Goal: Task Accomplishment & Management: Complete application form

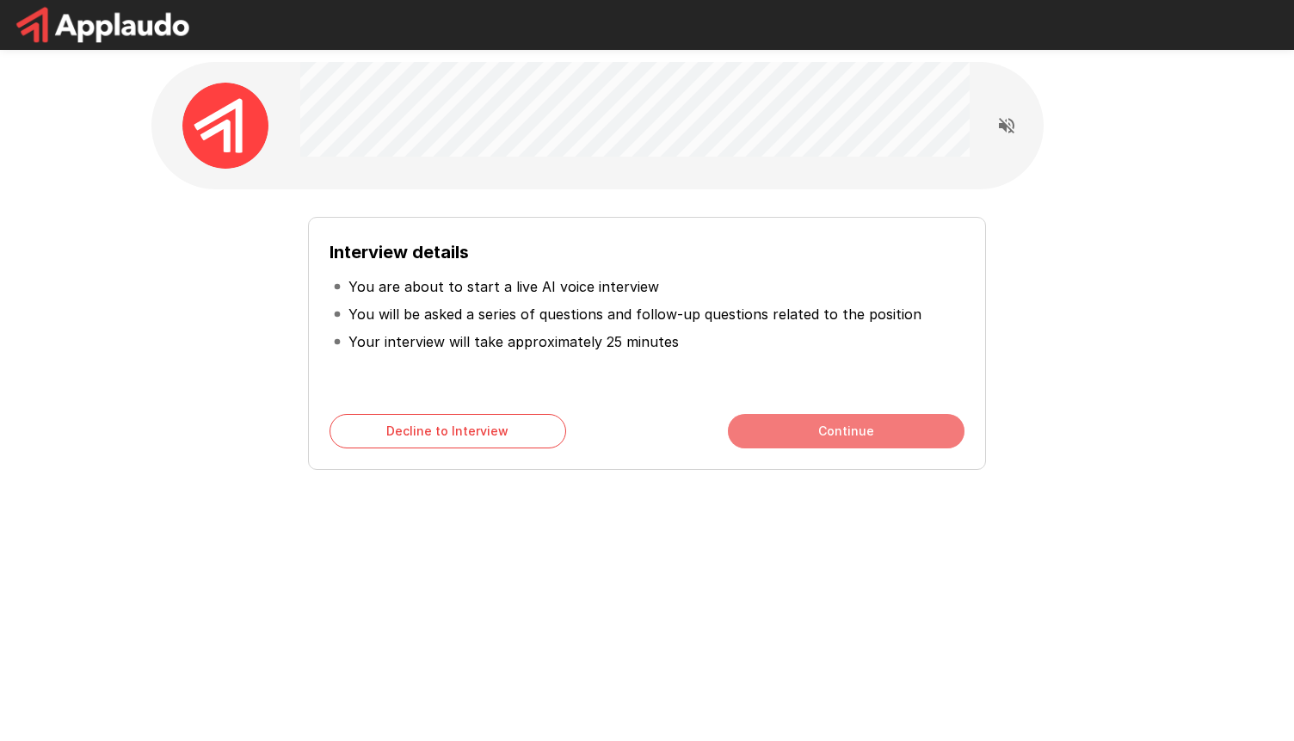
click at [898, 428] on button "Continue" at bounding box center [846, 431] width 237 height 34
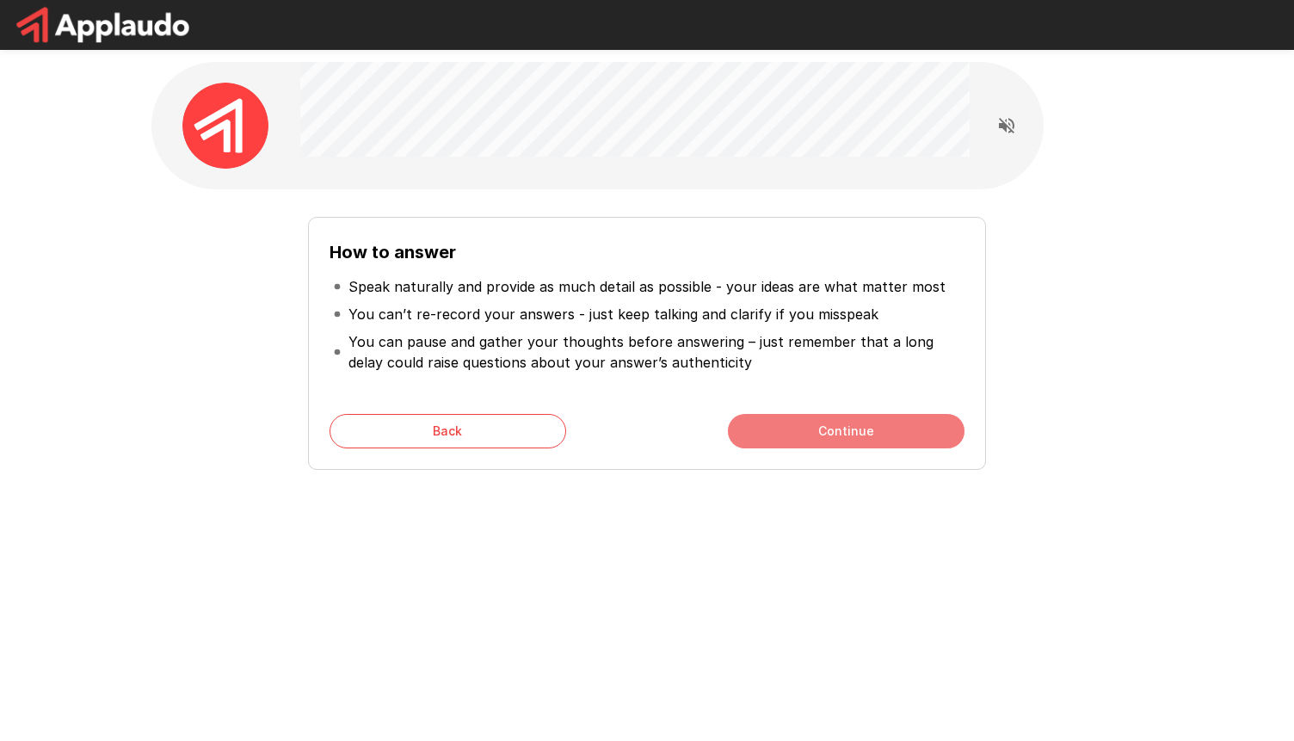
click at [897, 424] on button "Continue" at bounding box center [846, 431] width 237 height 34
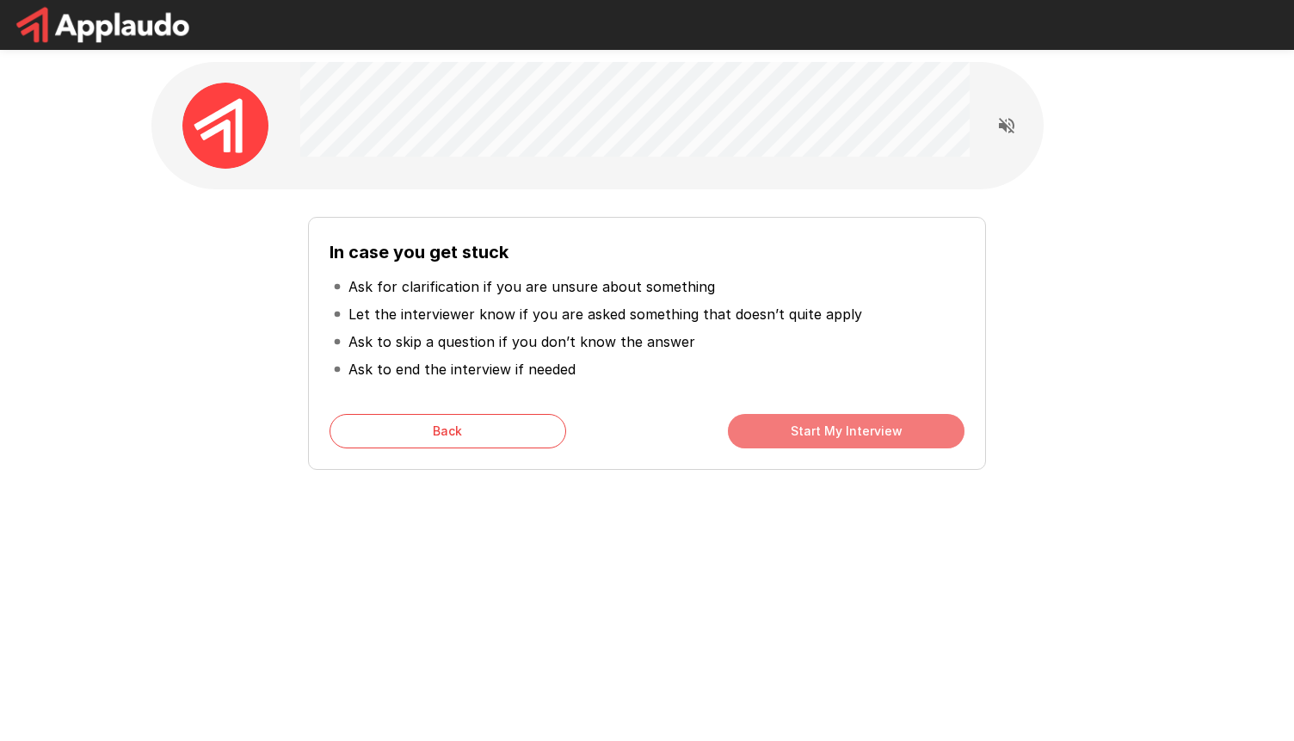
click at [896, 435] on button "Start My Interview" at bounding box center [846, 431] width 237 height 34
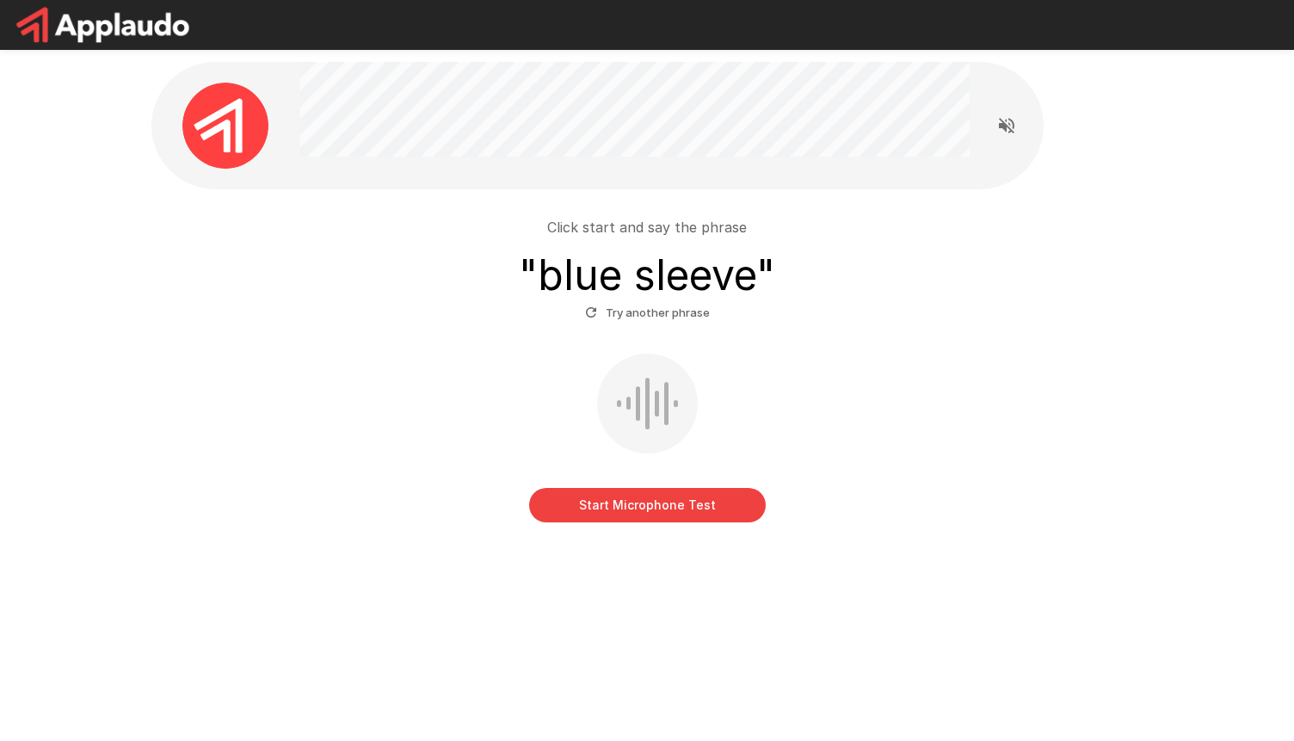
click at [648, 510] on button "Start Microphone Test" at bounding box center [647, 505] width 237 height 34
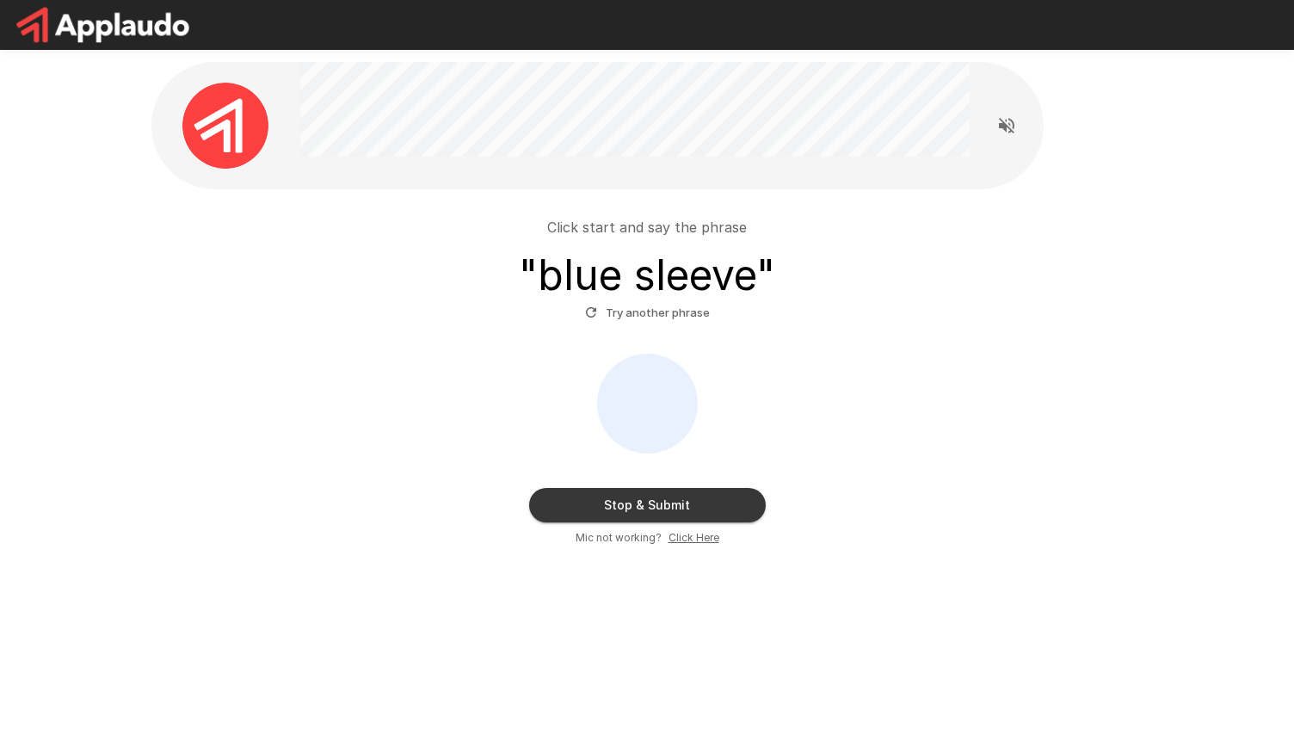
click at [647, 505] on button "Stop & Submit" at bounding box center [647, 505] width 237 height 34
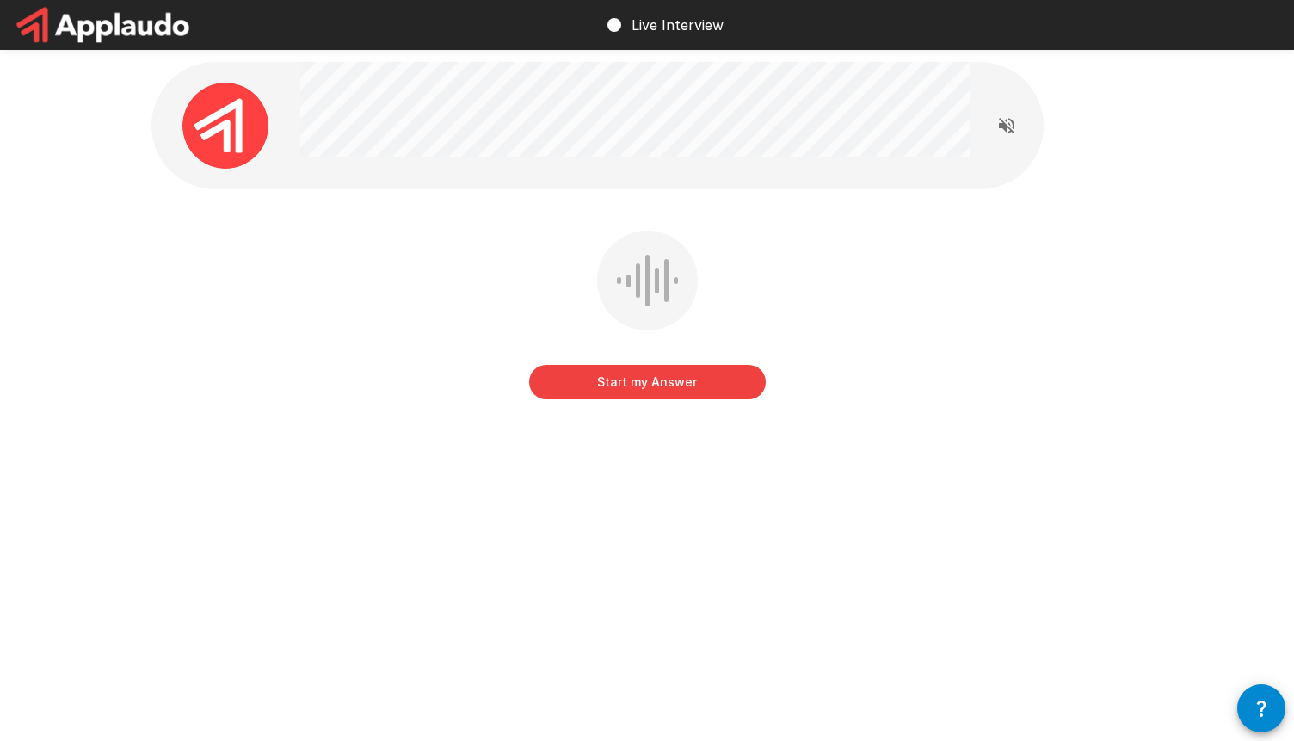
click at [644, 371] on button "Start my Answer" at bounding box center [647, 382] width 237 height 34
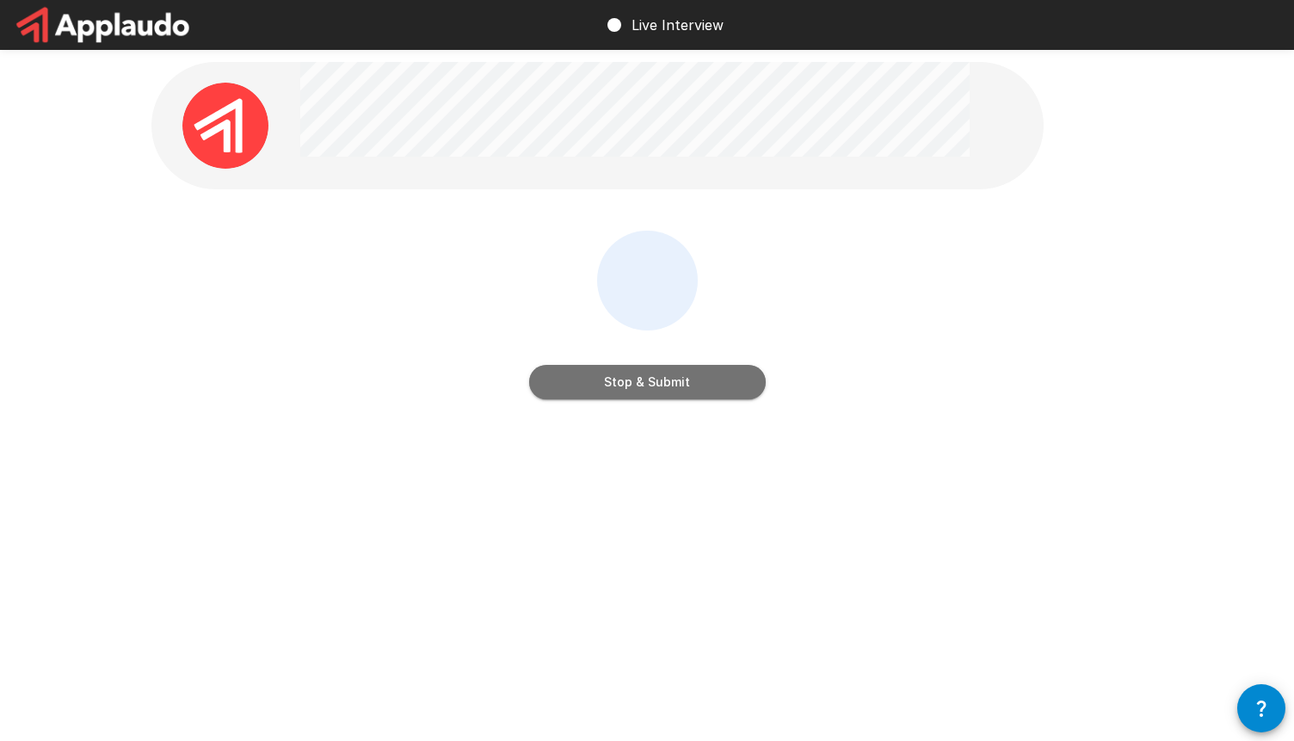
click at [646, 377] on button "Stop & Submit" at bounding box center [647, 382] width 237 height 34
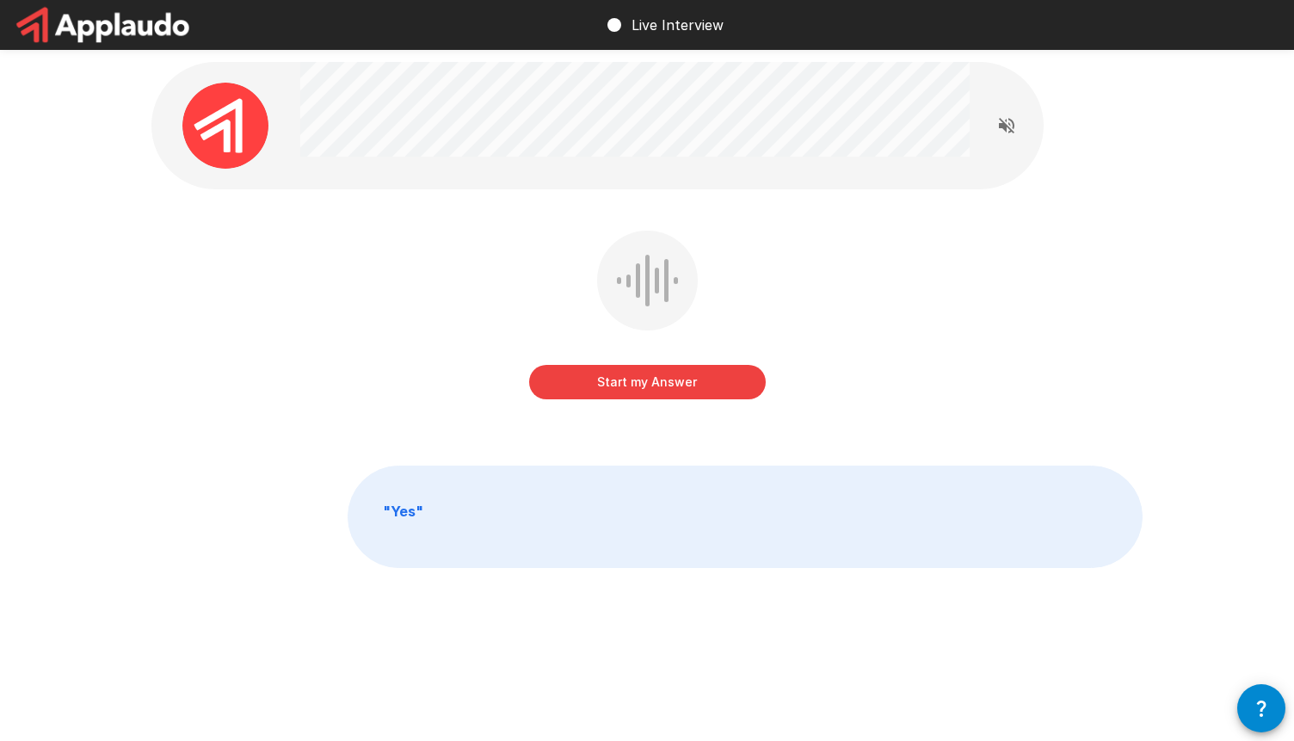
click at [671, 386] on button "Start my Answer" at bounding box center [647, 382] width 237 height 34
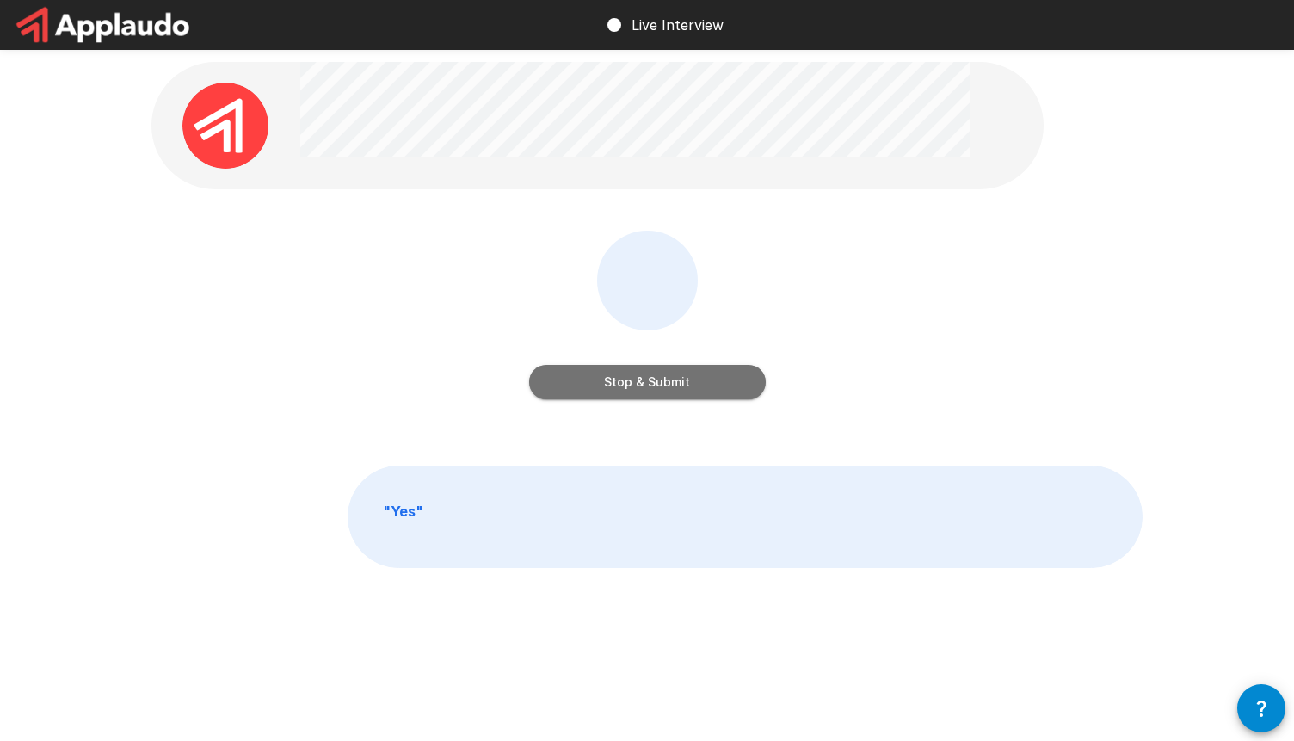
click at [671, 384] on button "Stop & Submit" at bounding box center [647, 382] width 237 height 34
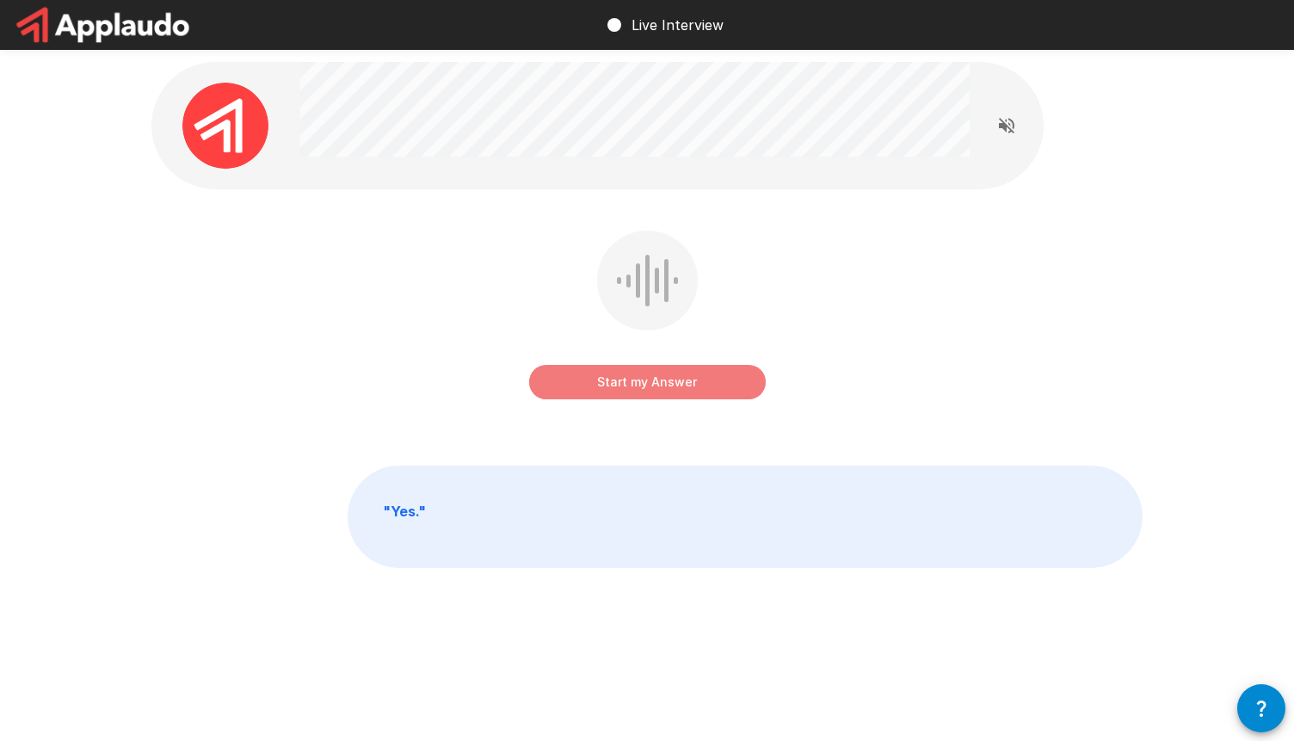
click at [691, 379] on button "Start my Answer" at bounding box center [647, 382] width 237 height 34
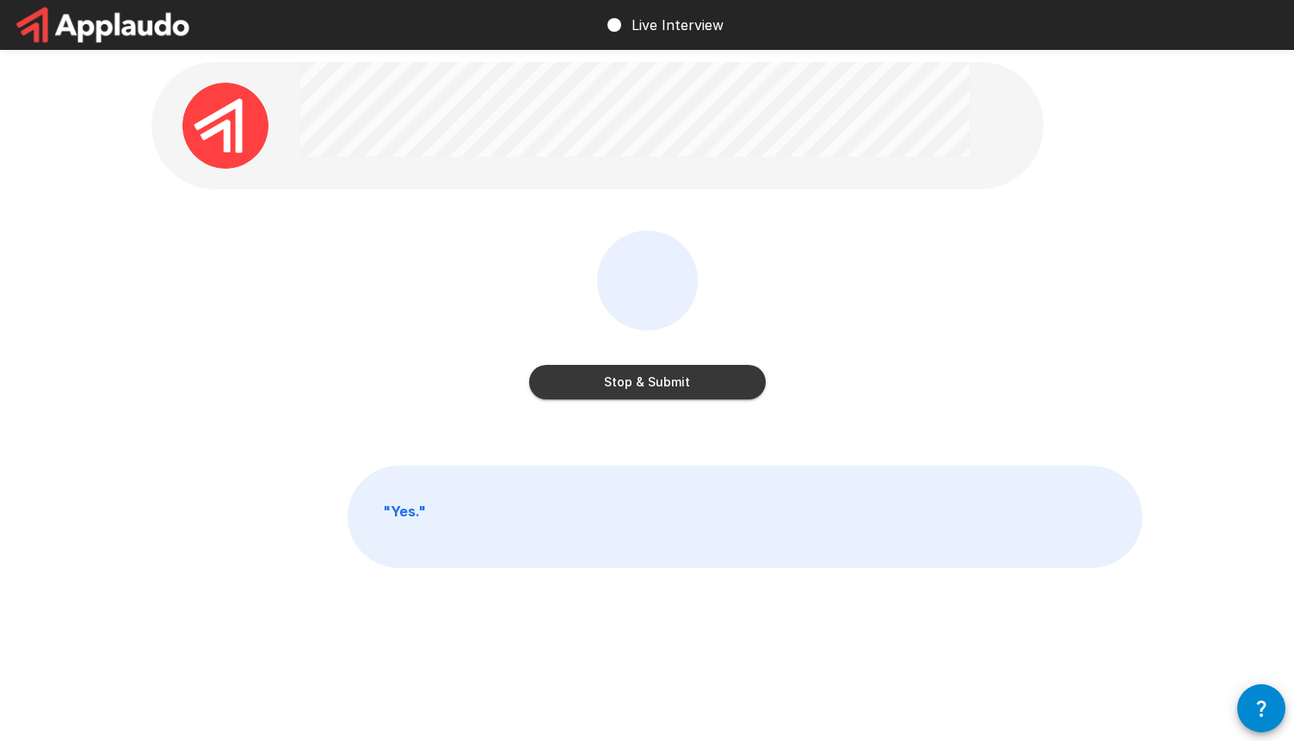
click at [690, 379] on button "Stop & Submit" at bounding box center [647, 382] width 237 height 34
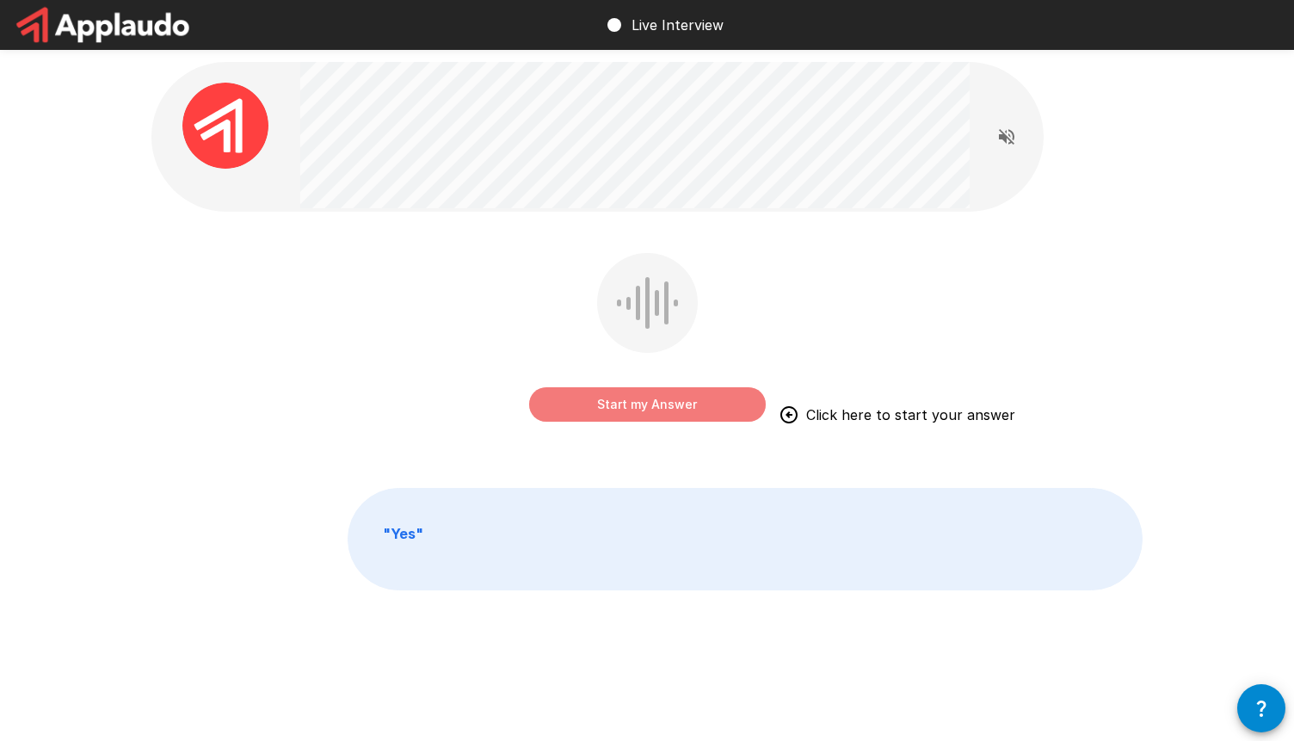
click at [640, 408] on button "Start my Answer" at bounding box center [647, 404] width 237 height 34
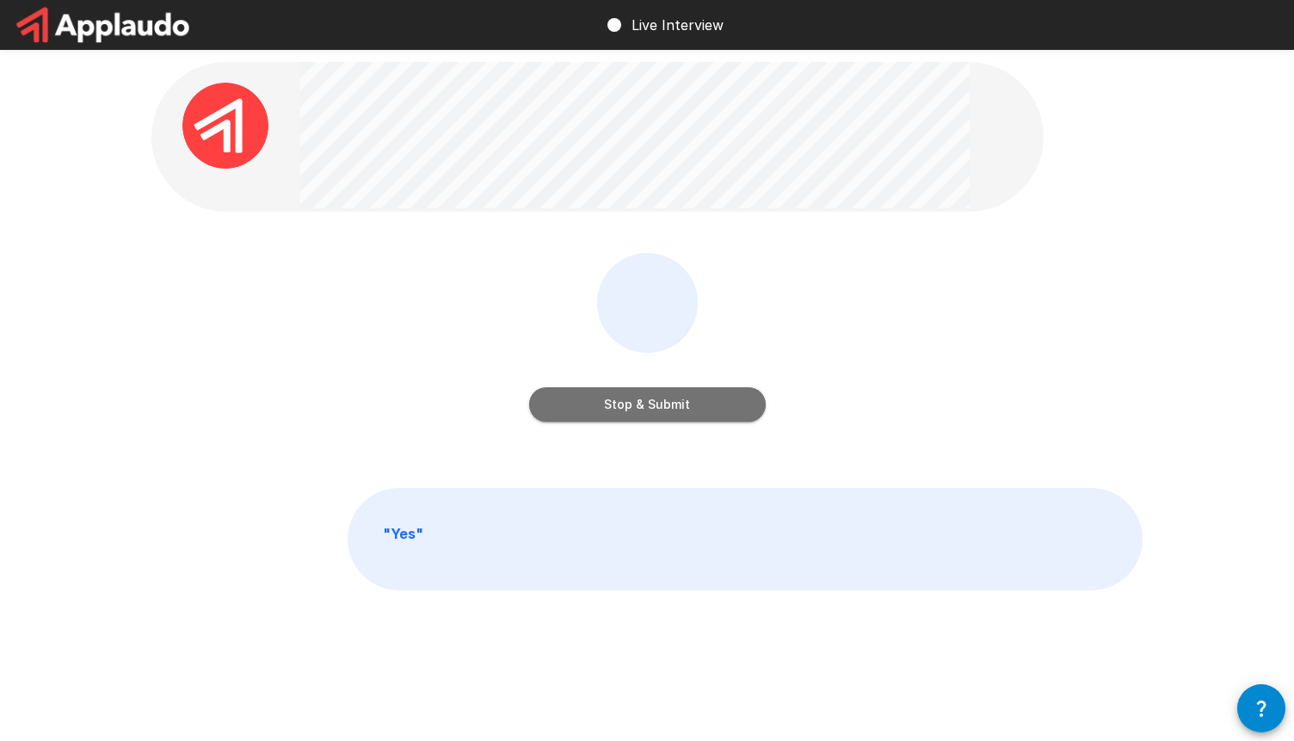
click at [640, 411] on button "Stop & Submit" at bounding box center [647, 404] width 237 height 34
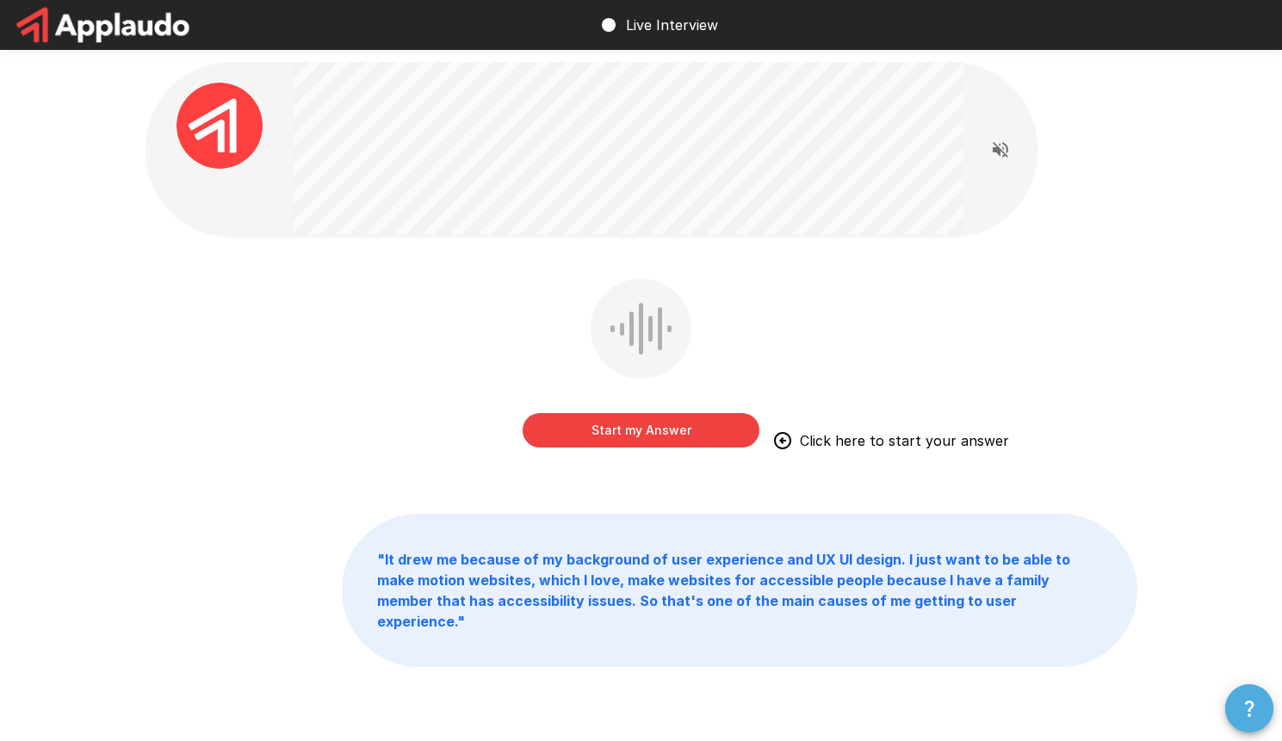
click at [1256, 716] on icon "button" at bounding box center [1248, 708] width 21 height 21
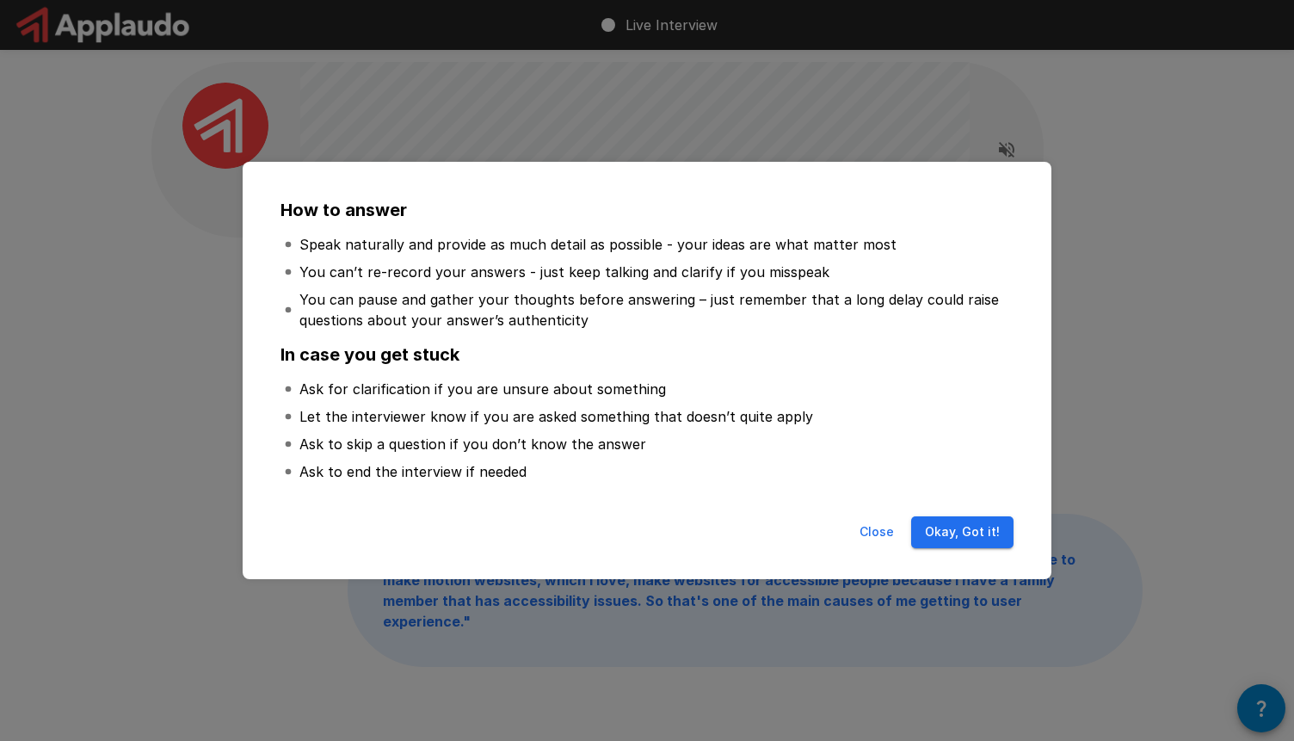
click at [999, 537] on button "Okay, Got it!" at bounding box center [962, 532] width 102 height 32
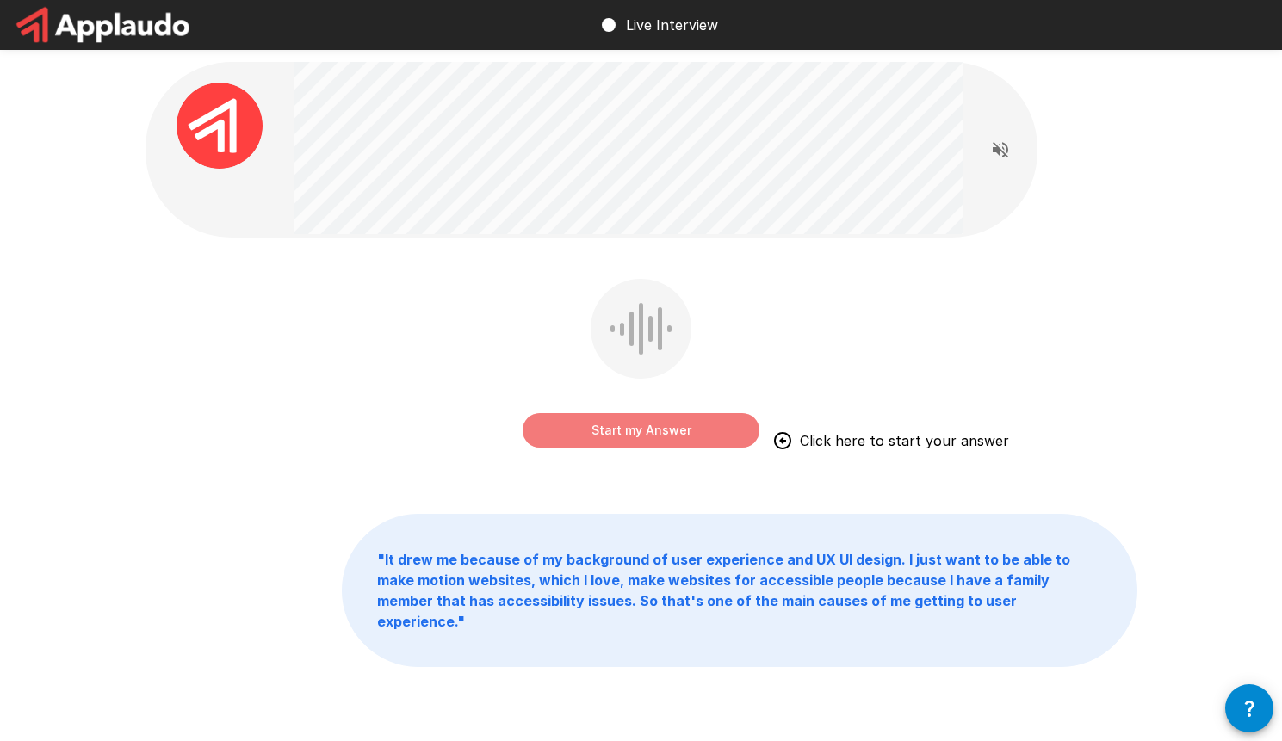
click at [677, 428] on button "Start my Answer" at bounding box center [640, 430] width 237 height 34
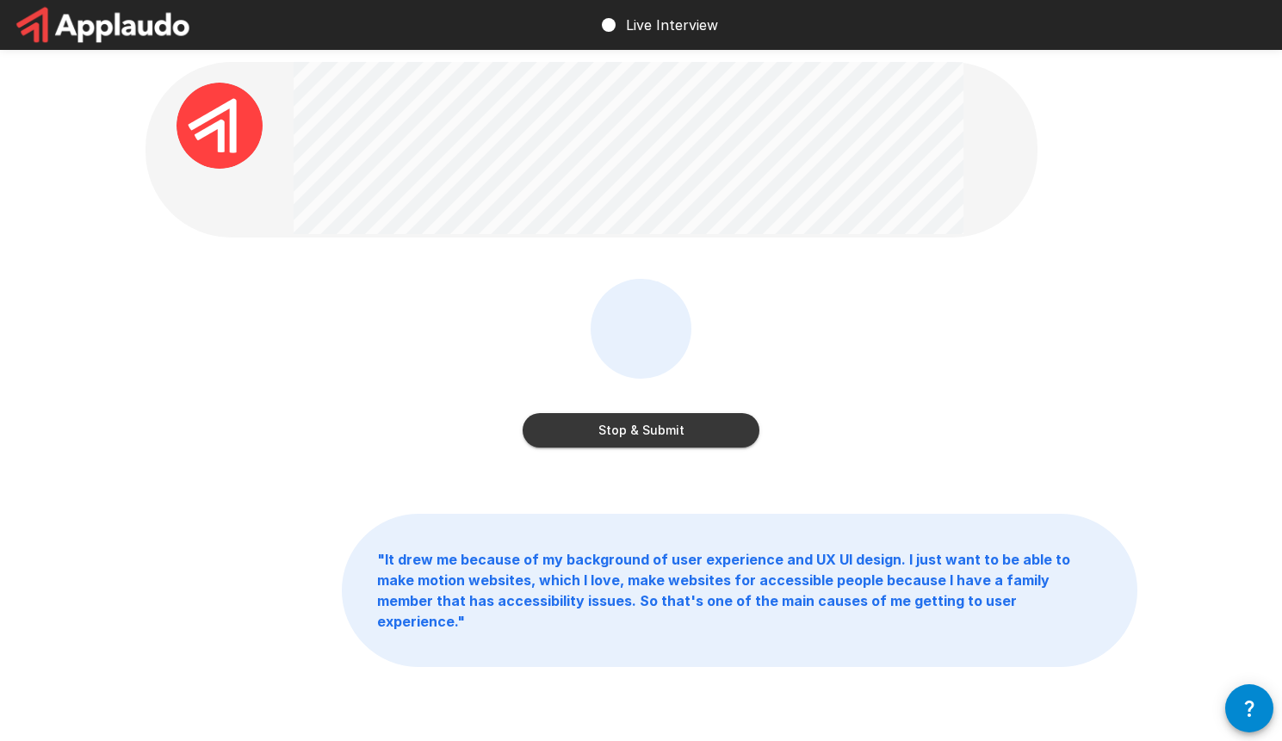
click at [658, 423] on button "Stop & Submit" at bounding box center [640, 430] width 237 height 34
